Goal: Task Accomplishment & Management: Manage account settings

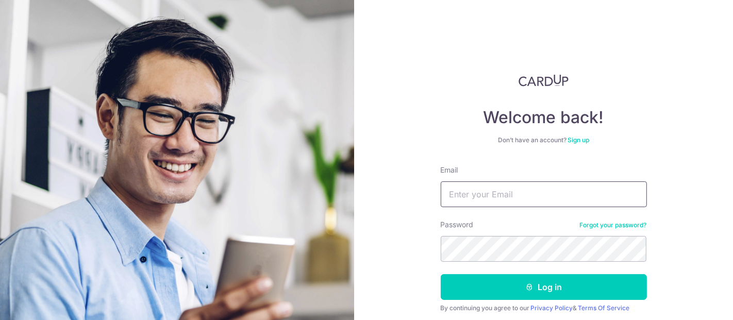
click at [556, 199] on input "Email" at bounding box center [544, 194] width 206 height 26
type input "angleaseah56@gmail.com"
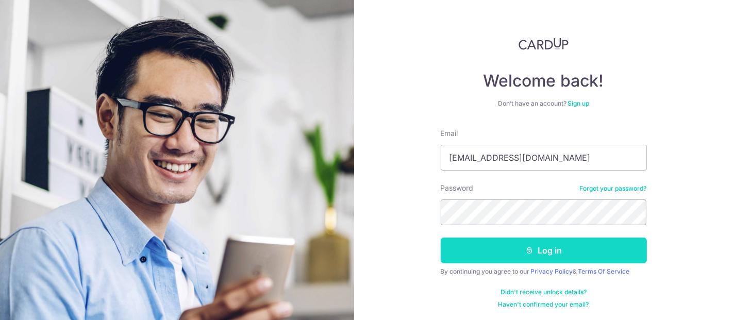
click at [551, 246] on button "Log in" at bounding box center [544, 251] width 206 height 26
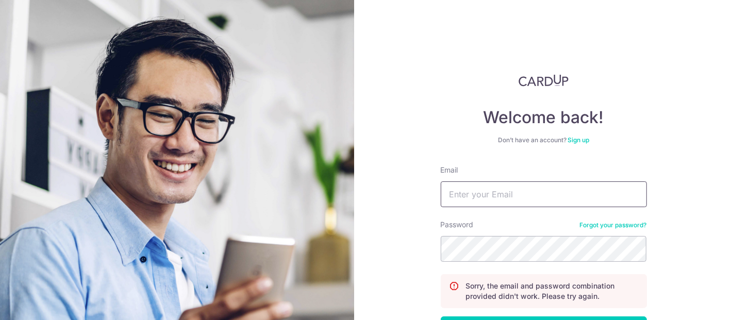
click at [526, 193] on input "Email" at bounding box center [544, 194] width 206 height 26
click at [472, 193] on input "[EMAIL_ADDRESS][DOMAIN_NAME]" at bounding box center [544, 194] width 206 height 26
type input "[EMAIL_ADDRESS][DOMAIN_NAME]"
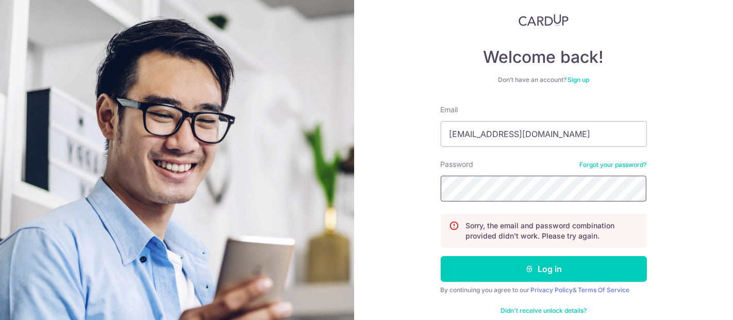
scroll to position [79, 0]
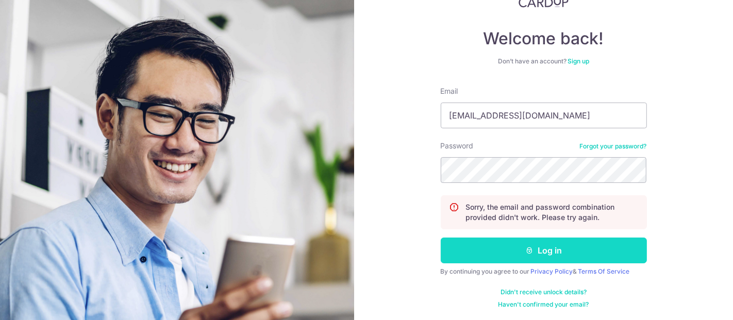
click at [540, 243] on button "Log in" at bounding box center [544, 251] width 206 height 26
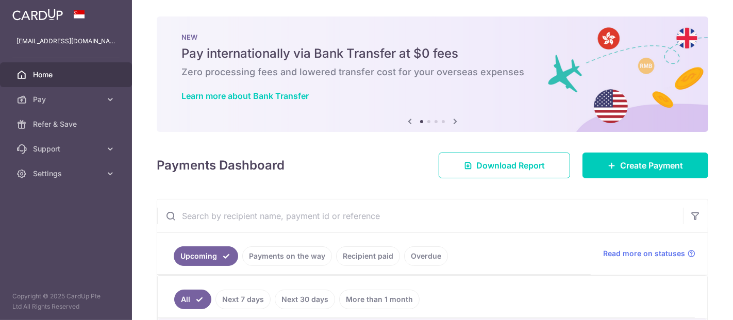
scroll to position [186, 0]
